Goal: Communication & Community: Answer question/provide support

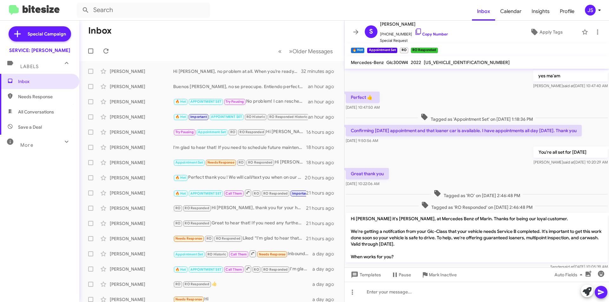
scroll to position [298, 0]
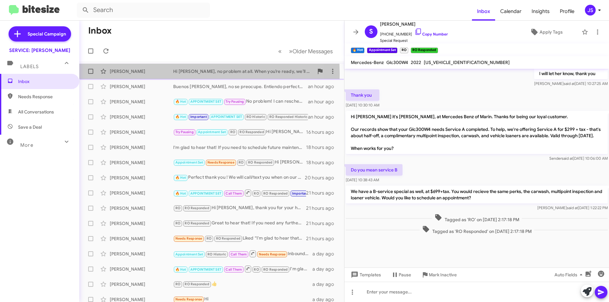
click at [130, 74] on div "[PERSON_NAME]" at bounding box center [141, 71] width 63 height 6
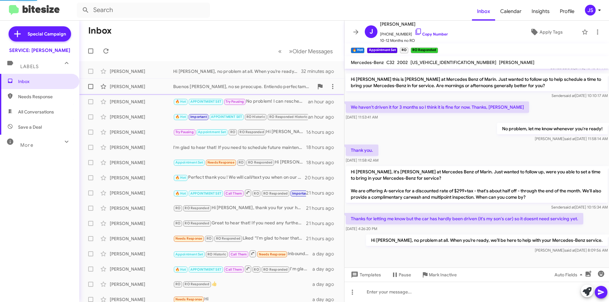
scroll to position [24, 0]
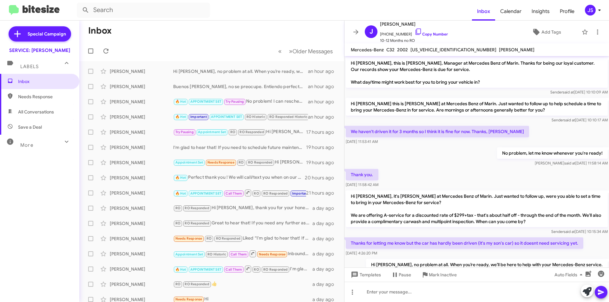
scroll to position [24, 0]
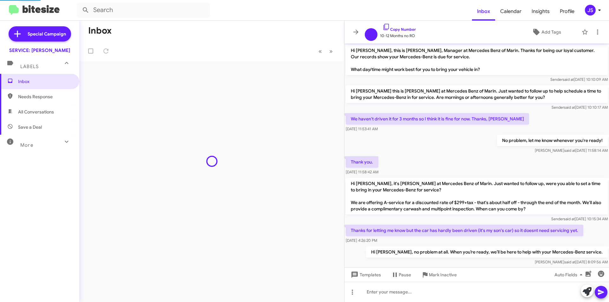
scroll to position [12, 0]
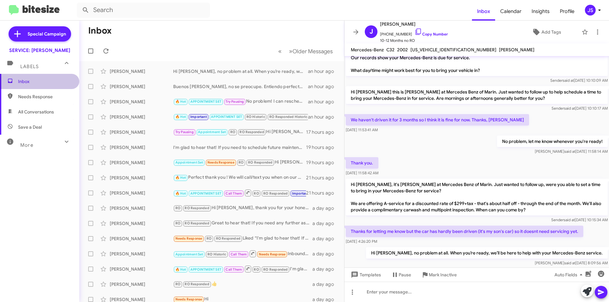
click at [49, 79] on span "Inbox" at bounding box center [45, 81] width 54 height 6
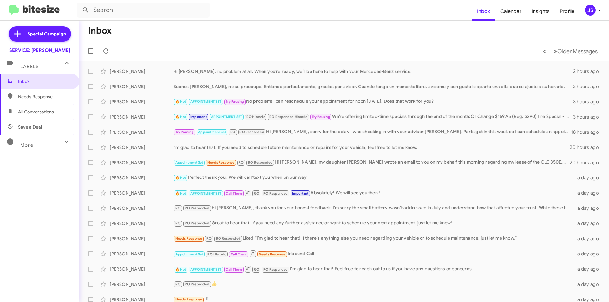
click at [42, 111] on span "All Conversations" at bounding box center [36, 112] width 36 height 6
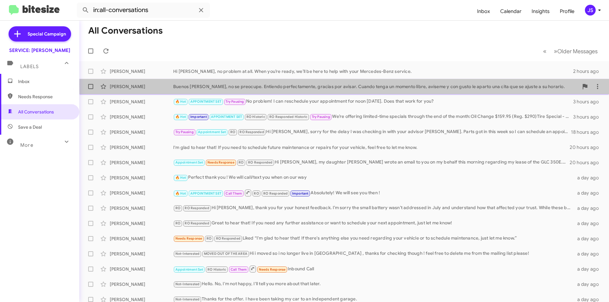
click at [454, 84] on div "Buenos [PERSON_NAME], no se preocupe. Entiendo perfectamente, gracias por avisa…" at bounding box center [376, 86] width 406 height 6
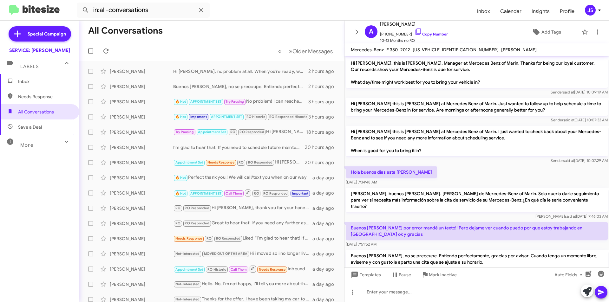
scroll to position [14, 0]
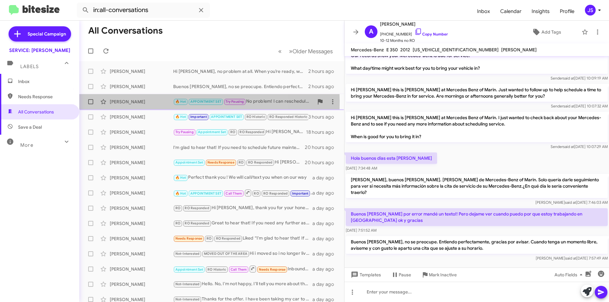
click at [112, 101] on div "[PERSON_NAME]" at bounding box center [141, 102] width 63 height 6
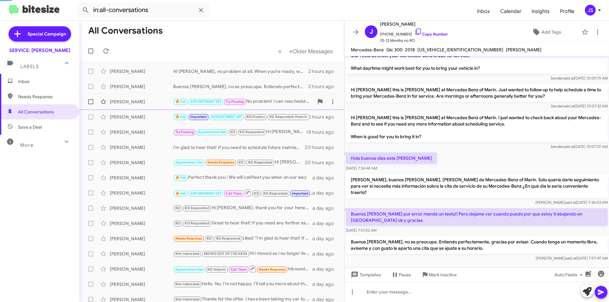
scroll to position [160, 0]
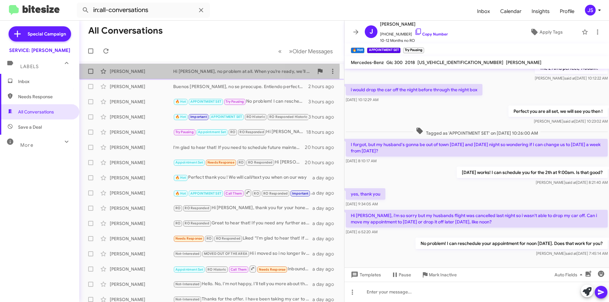
click at [151, 69] on div "[PERSON_NAME]" at bounding box center [141, 71] width 63 height 6
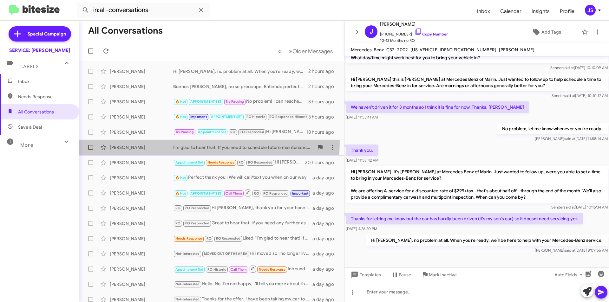
click at [153, 142] on div "Philip Norfleet I'm glad to hear that! If you need to schedule future maintenan…" at bounding box center [211, 147] width 255 height 13
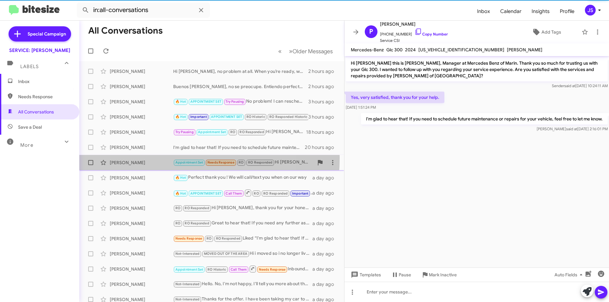
click at [157, 158] on div "Linda Ho Appointment Set Needs Response RO RO Responded Hi Omar, my daughter Ch…" at bounding box center [211, 162] width 255 height 13
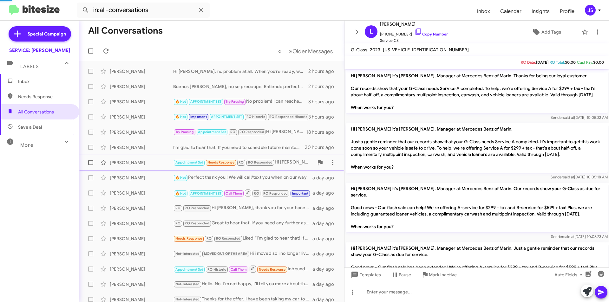
scroll to position [206, 0]
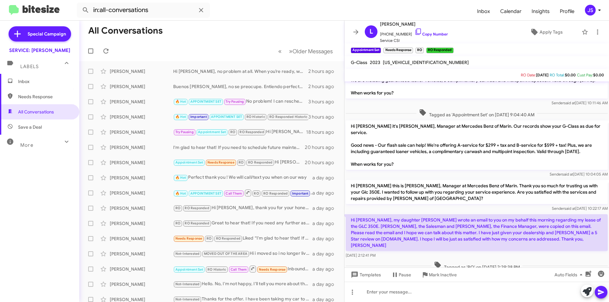
click at [53, 141] on div "More" at bounding box center [33, 143] width 56 height 12
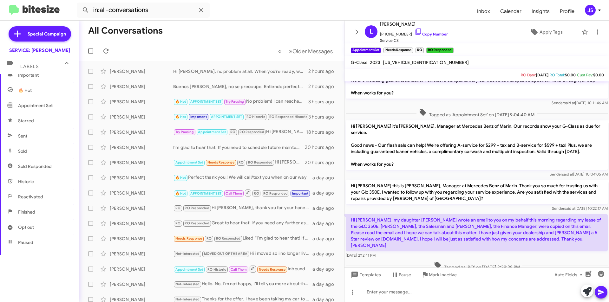
scroll to position [95, 0]
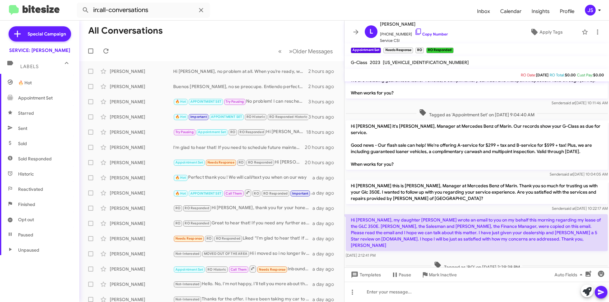
click at [49, 130] on span "Sent" at bounding box center [39, 128] width 79 height 15
type input "in:sent"
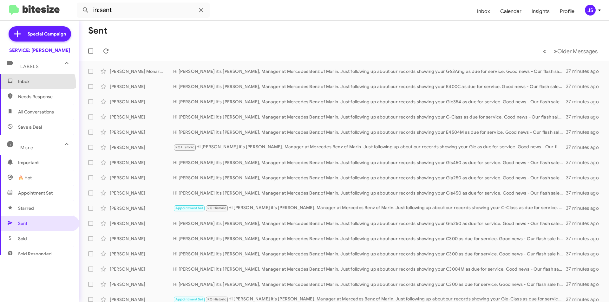
click at [30, 86] on span "Inbox" at bounding box center [39, 81] width 79 height 15
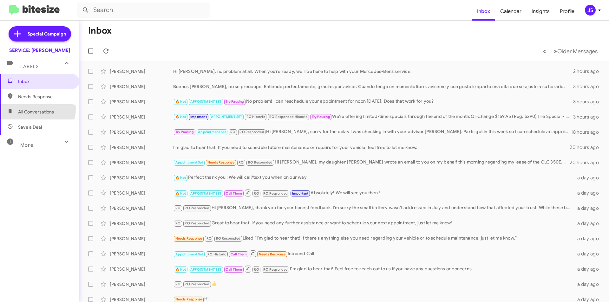
click at [37, 109] on span "All Conversations" at bounding box center [36, 112] width 36 height 6
type input "in:all-conversations"
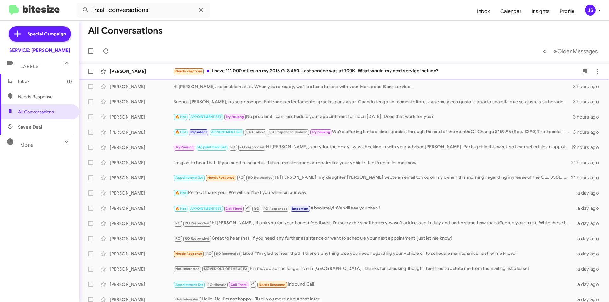
click at [296, 65] on div "[PERSON_NAME] Needs Response I have 111,000 miles on my 2018 GLS 450. Last serv…" at bounding box center [344, 71] width 520 height 13
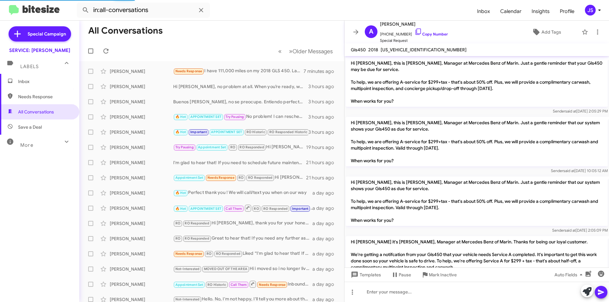
scroll to position [962, 0]
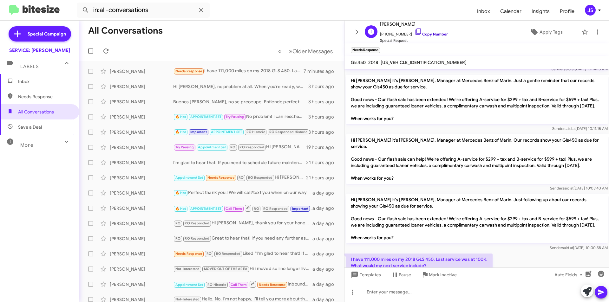
click at [419, 33] on link "Copy Number" at bounding box center [431, 34] width 33 height 5
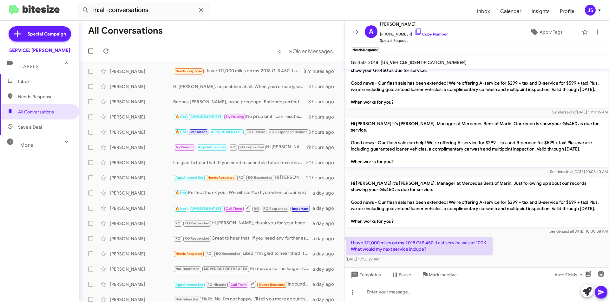
scroll to position [988, 0]
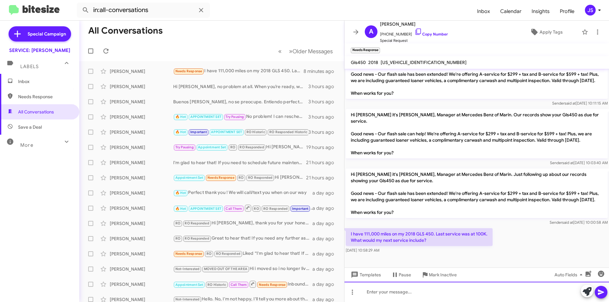
click at [412, 288] on div at bounding box center [477, 292] width 265 height 20
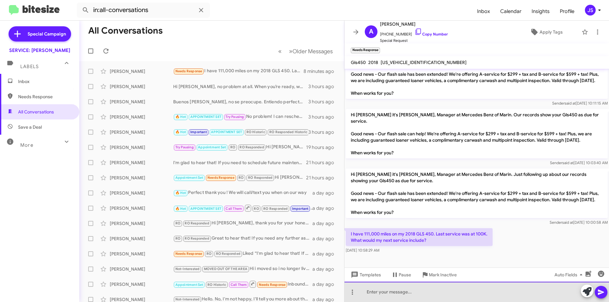
click at [412, 288] on div at bounding box center [477, 292] width 265 height 20
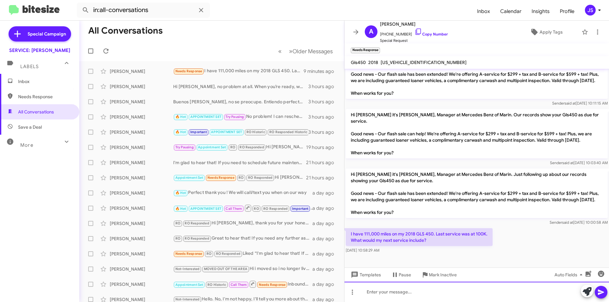
click at [526, 293] on div at bounding box center [477, 292] width 265 height 20
drag, startPoint x: 386, startPoint y: 294, endPoint x: 441, endPoint y: 297, distance: 55.0
click at [445, 297] on div "Hi Amir, baed on your records" at bounding box center [477, 292] width 265 height 20
click at [390, 293] on div "Hi Amir, baed on your records" at bounding box center [477, 292] width 265 height 20
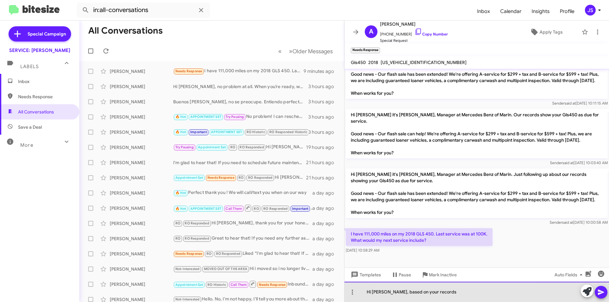
click at [451, 294] on div "Hi Amir, based on your records" at bounding box center [477, 292] width 265 height 20
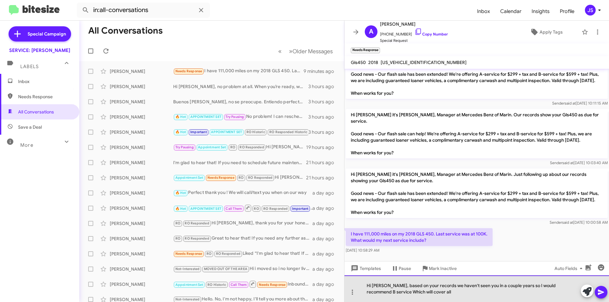
click at [556, 287] on div "Hi Amir, based on your records we haven't seen you in a couple years so I would…" at bounding box center [477, 289] width 265 height 27
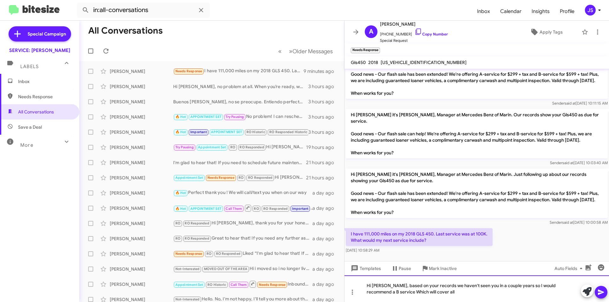
click at [519, 295] on div "Hi Amir, based on your records we haven't seen you in a couple years so I would…" at bounding box center [477, 289] width 265 height 27
click at [500, 294] on div "Hi Amir, based on your records we haven't seen you in a couple years so I would…" at bounding box center [477, 289] width 265 height 27
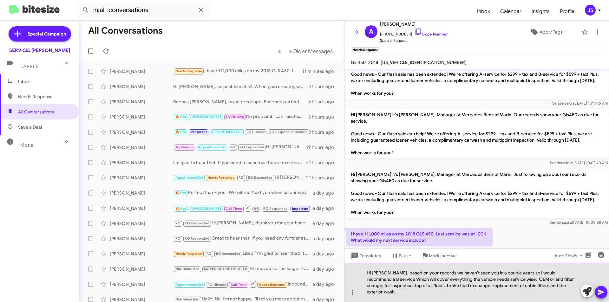
click at [379, 286] on div "Hi Amir, based on your records we haven't seen you in a couple years so I would…" at bounding box center [477, 282] width 265 height 39
click at [409, 288] on div "Hi Amir, based on your records we haven't seen you in a couple years so I would…" at bounding box center [477, 282] width 265 height 39
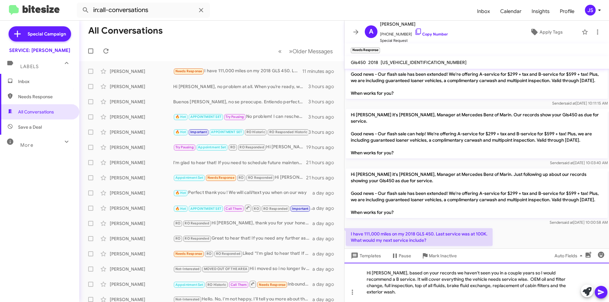
click at [546, 294] on div "Hi Amir, based on your records we haven't seen you in a couple years so I would…" at bounding box center [477, 282] width 265 height 39
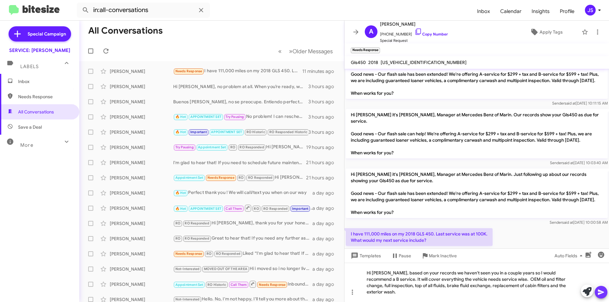
click at [602, 288] on span at bounding box center [601, 292] width 8 height 13
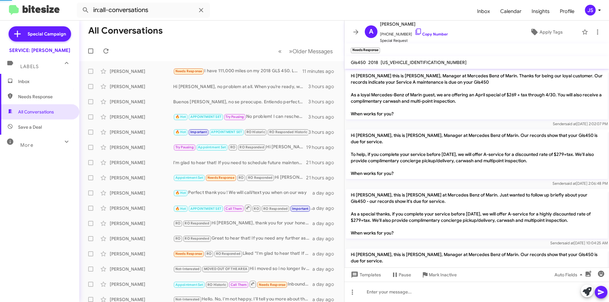
scroll to position [32, 0]
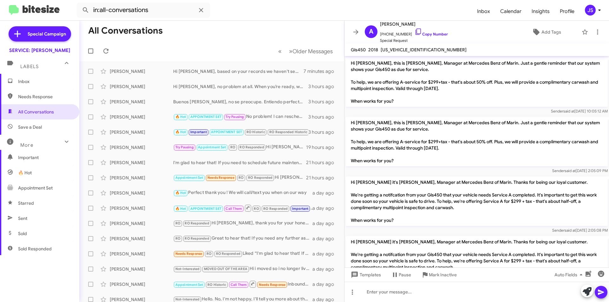
scroll to position [950, 0]
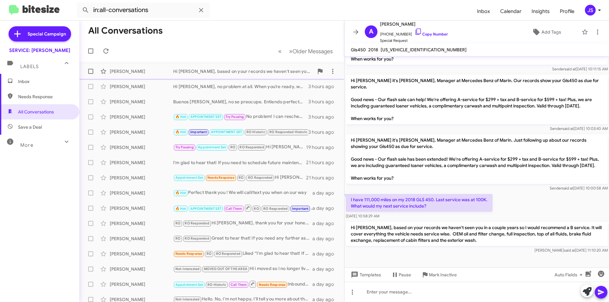
click at [142, 79] on span "Amir Mozaffarian Hi Amir, based on your records we haven't seen you in a couple…" at bounding box center [211, 71] width 265 height 15
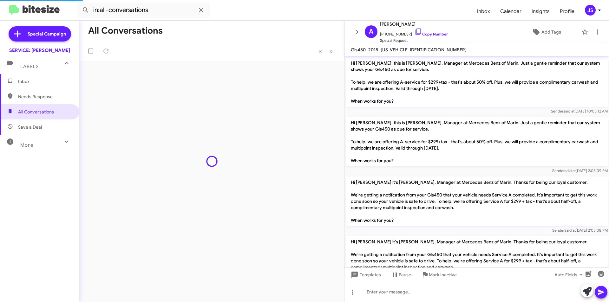
scroll to position [950, 0]
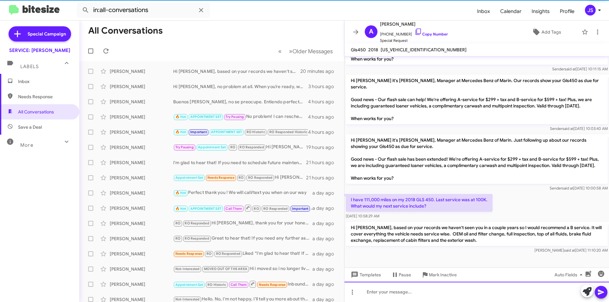
click at [459, 299] on div at bounding box center [477, 292] width 265 height 20
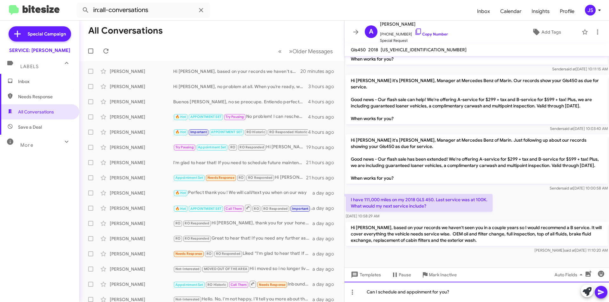
drag, startPoint x: 433, startPoint y: 292, endPoint x: 424, endPoint y: 293, distance: 9.3
click at [603, 294] on icon at bounding box center [601, 293] width 8 height 8
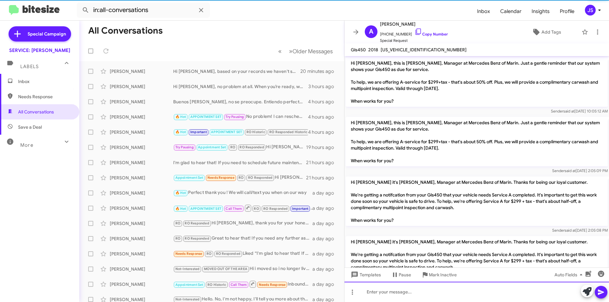
scroll to position [32, 0]
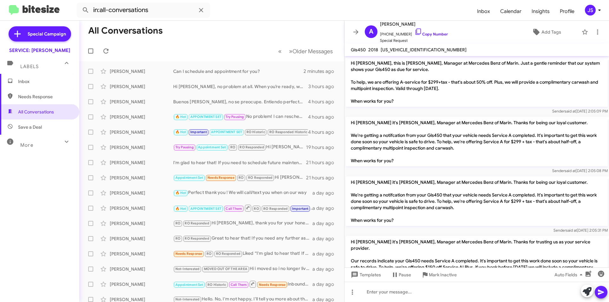
scroll to position [912, 0]
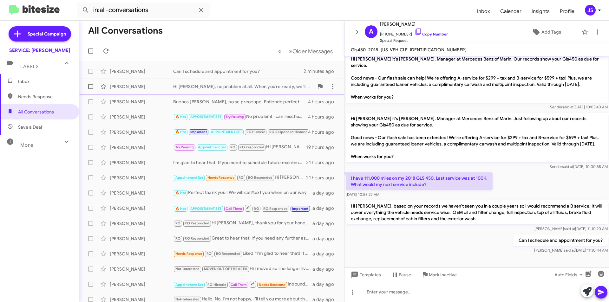
click at [132, 88] on div "[PERSON_NAME]" at bounding box center [141, 86] width 63 height 6
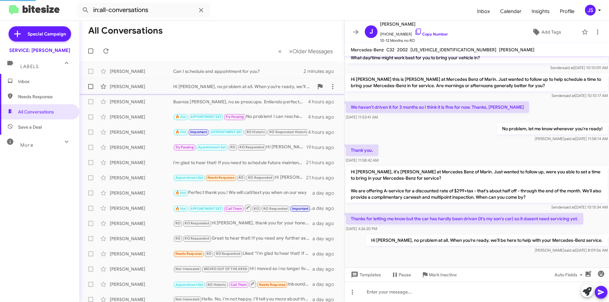
scroll to position [24, 0]
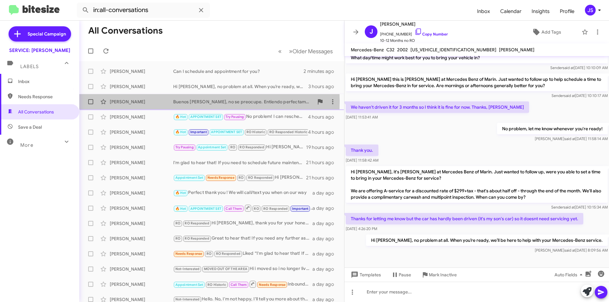
click at [134, 101] on div "[PERSON_NAME]" at bounding box center [141, 102] width 63 height 6
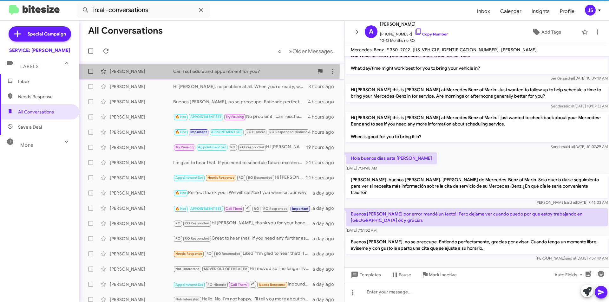
click at [138, 70] on div "[PERSON_NAME]" at bounding box center [141, 71] width 63 height 6
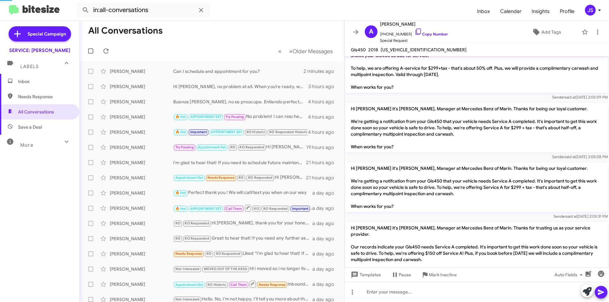
scroll to position [912, 0]
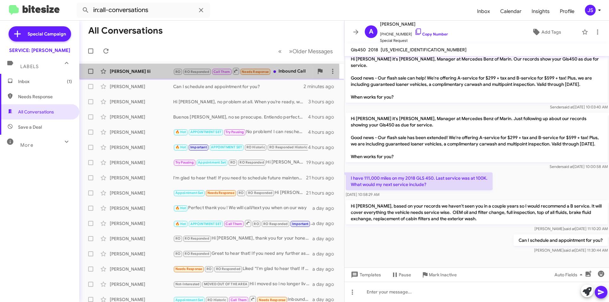
click at [125, 72] on div "[PERSON_NAME] Iii" at bounding box center [141, 71] width 63 height 6
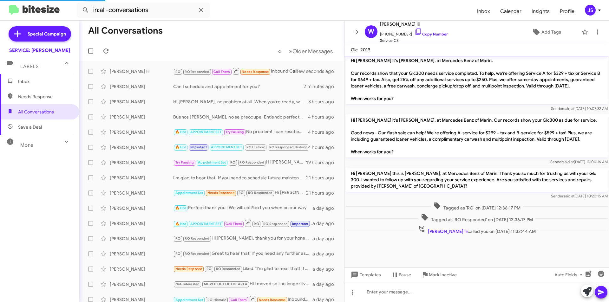
scroll to position [812, 0]
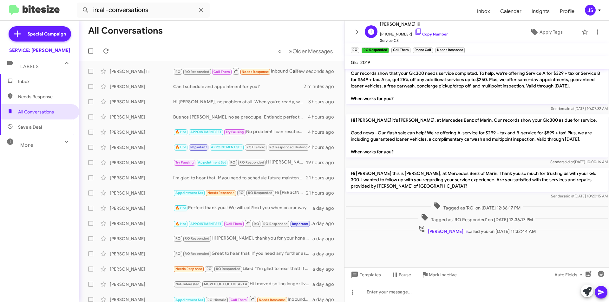
click at [427, 30] on span "+14155053851 Copy Number" at bounding box center [414, 33] width 68 height 10
click at [416, 33] on link "Copy Number" at bounding box center [431, 34] width 33 height 5
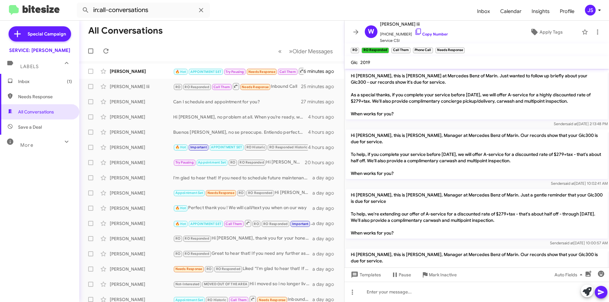
scroll to position [812, 0]
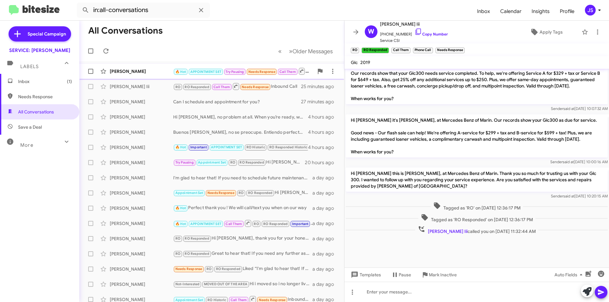
click at [166, 72] on div "[PERSON_NAME]" at bounding box center [141, 71] width 63 height 6
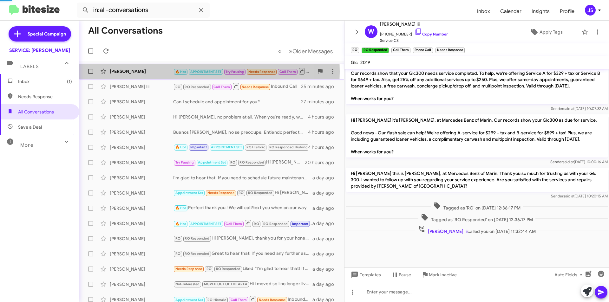
scroll to position [232, 0]
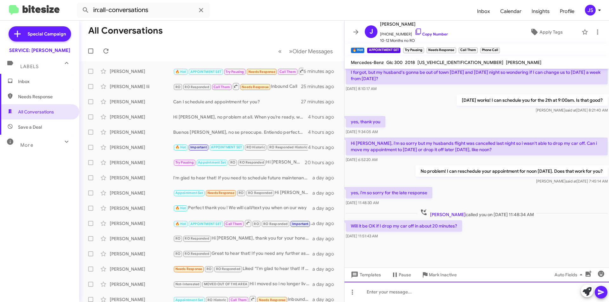
click at [403, 291] on div at bounding box center [477, 292] width 265 height 20
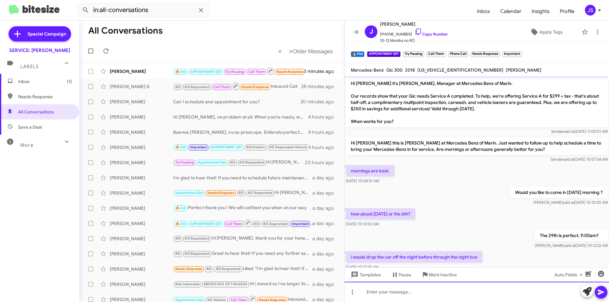
scroll to position [309, 0]
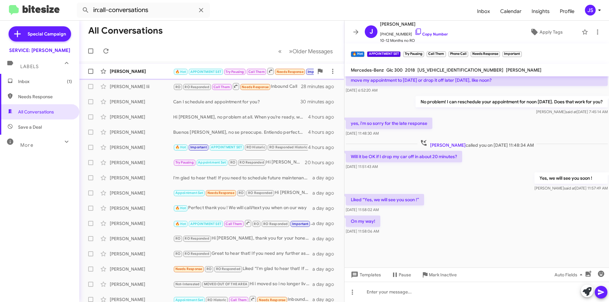
click at [140, 74] on div "[PERSON_NAME]" at bounding box center [141, 71] width 63 height 6
